Goal: Task Accomplishment & Management: Complete application form

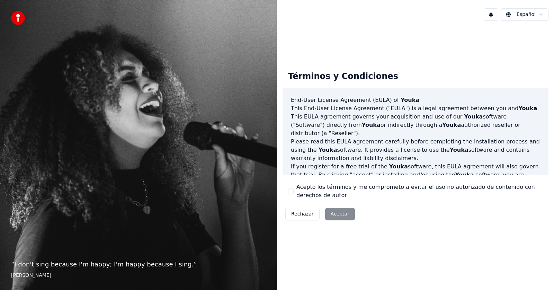
click at [341, 213] on div "Rechazar Aceptar" at bounding box center [319, 214] width 75 height 18
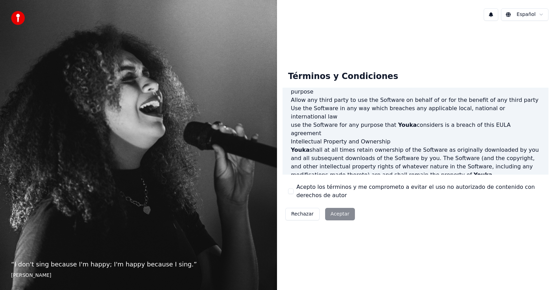
scroll to position [353, 0]
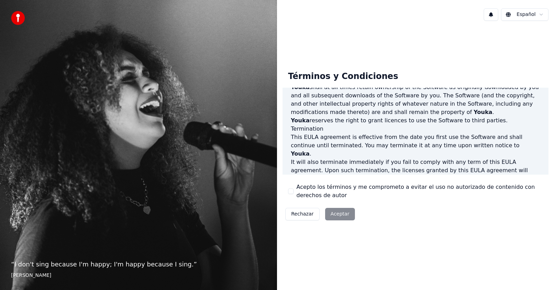
click at [339, 212] on div "Rechazar Aceptar" at bounding box center [319, 214] width 75 height 18
click at [312, 211] on button "Rechazar" at bounding box center [302, 214] width 34 height 12
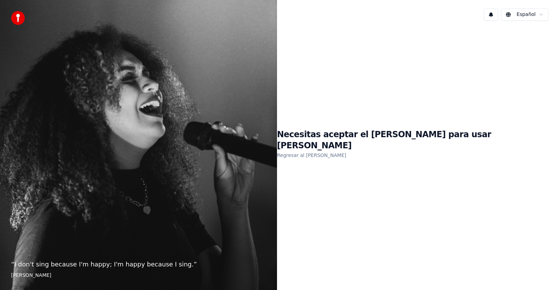
click at [393, 158] on div "Necesitas aceptar el [PERSON_NAME] para usar Youka Regresar al [PERSON_NAME]" at bounding box center [415, 144] width 277 height 236
click at [346, 149] on link "Regresar al [PERSON_NAME]" at bounding box center [311, 154] width 69 height 11
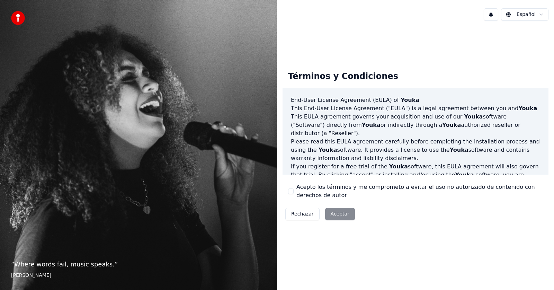
click at [335, 214] on div "Rechazar Aceptar" at bounding box center [319, 214] width 75 height 18
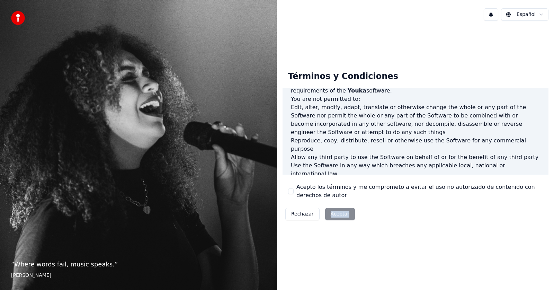
scroll to position [353, 0]
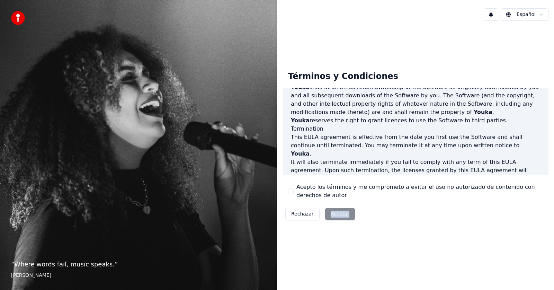
click at [336, 214] on div "Rechazar Aceptar" at bounding box center [319, 214] width 75 height 18
click at [397, 197] on label "Acepto los términos y me comprometo a evitar el uso no autorizado de contenido …" at bounding box center [419, 191] width 246 height 17
click at [293, 194] on button "Acepto los términos y me comprometo a evitar el uso no autorizado de contenido …" at bounding box center [291, 191] width 6 height 6
click at [335, 211] on button "Aceptar" at bounding box center [340, 214] width 30 height 12
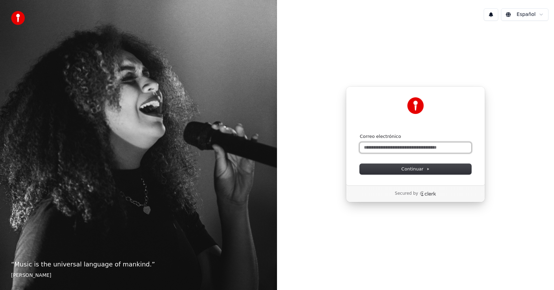
click at [380, 149] on input "Correo electrónico" at bounding box center [414, 147] width 111 height 10
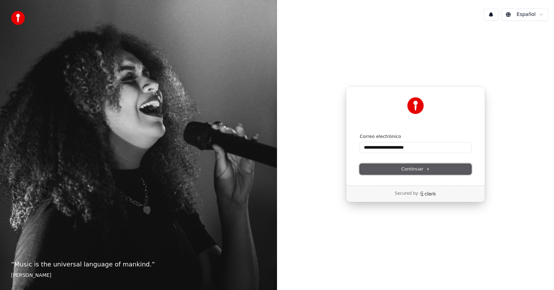
click at [369, 167] on button "Continuar" at bounding box center [414, 169] width 111 height 10
type input "**********"
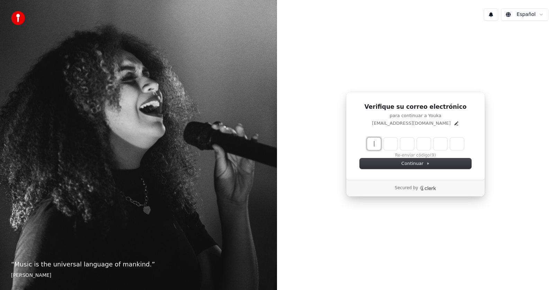
click at [371, 143] on input "Enter verification code" at bounding box center [422, 143] width 111 height 12
type input "******"
